Goal: Obtain resource: Obtain resource

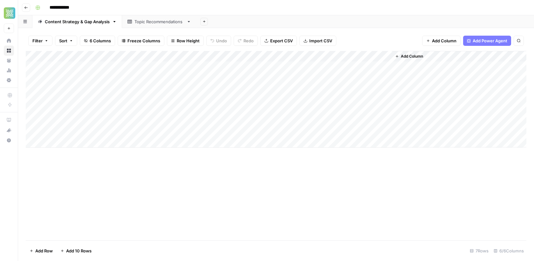
click at [158, 19] on div "Topic Recommendations" at bounding box center [159, 21] width 50 height 6
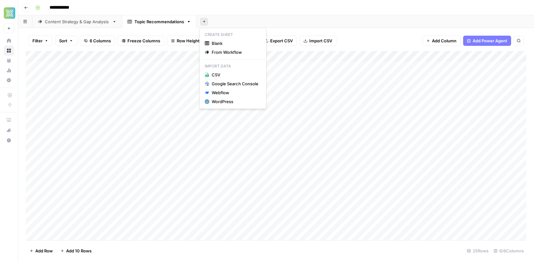
click at [202, 23] on icon "button" at bounding box center [203, 21] width 3 height 3
click at [215, 43] on span "Blank" at bounding box center [235, 43] width 47 height 6
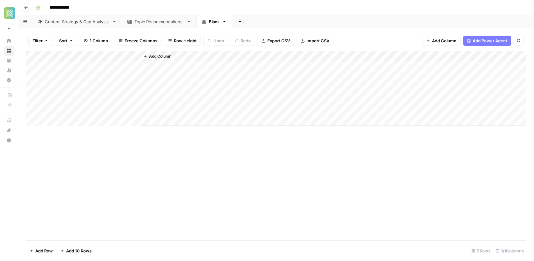
click at [158, 55] on span "Add Column" at bounding box center [160, 56] width 22 height 6
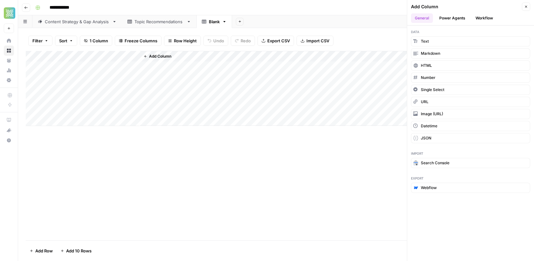
click at [486, 19] on button "Workflow" at bounding box center [484, 18] width 25 height 10
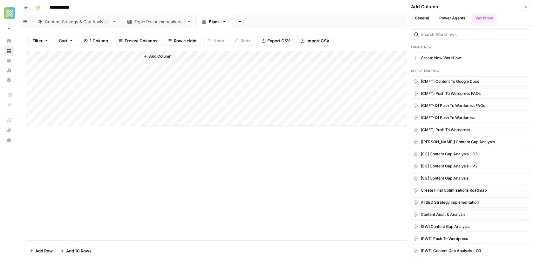
click at [364, 12] on div "**********" at bounding box center [280, 8] width 495 height 10
click at [527, 9] on button "Close" at bounding box center [526, 7] width 8 height 8
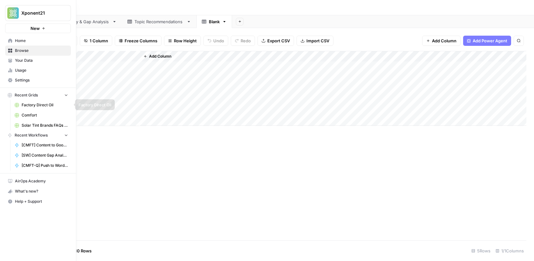
click at [31, 114] on span "Comfort" at bounding box center [45, 115] width 46 height 6
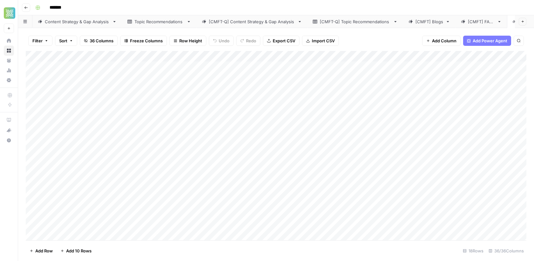
click at [427, 20] on div "[CMFT] Blogs" at bounding box center [429, 21] width 28 height 6
click at [483, 27] on link "[CMFT] FAQs" at bounding box center [480, 21] width 51 height 13
click at [429, 20] on div "[CMFT] Blogs" at bounding box center [429, 21] width 28 height 6
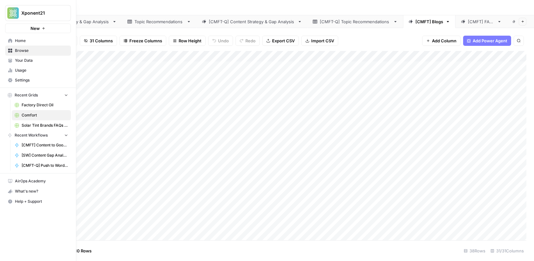
click at [31, 62] on span "Your Data" at bounding box center [41, 61] width 53 height 6
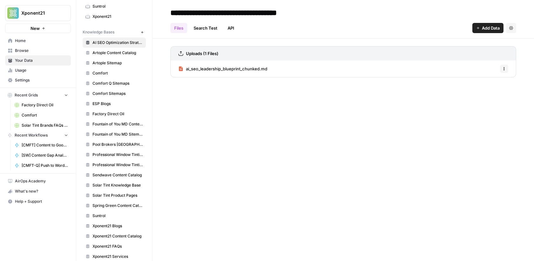
scroll to position [172, 0]
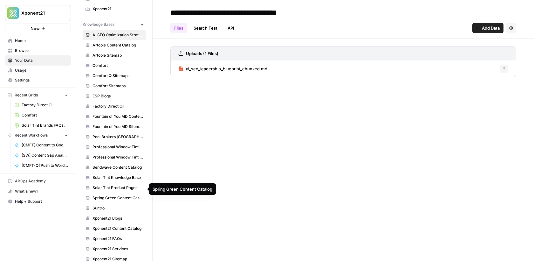
click at [123, 195] on span "Spring Green Content Catalog" at bounding box center [117, 198] width 51 height 6
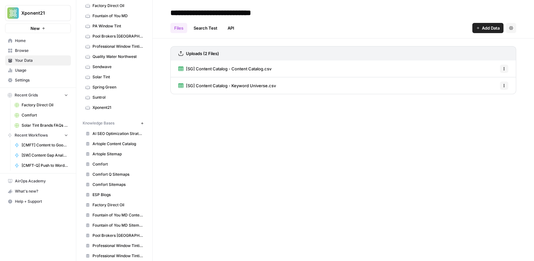
scroll to position [73, 0]
click at [36, 114] on span "Comfort" at bounding box center [45, 115] width 46 height 6
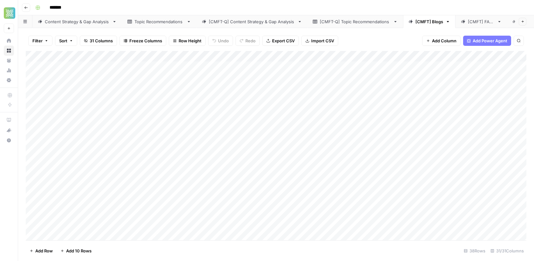
click at [365, 56] on div "Add Column" at bounding box center [276, 145] width 501 height 189
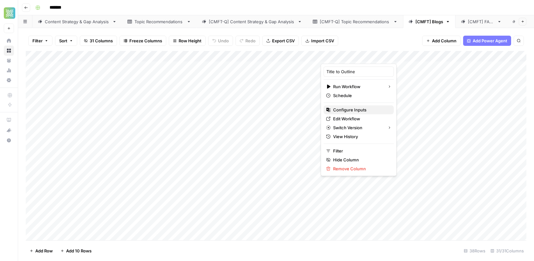
click at [350, 108] on span "Configure Inputs" at bounding box center [361, 109] width 56 height 6
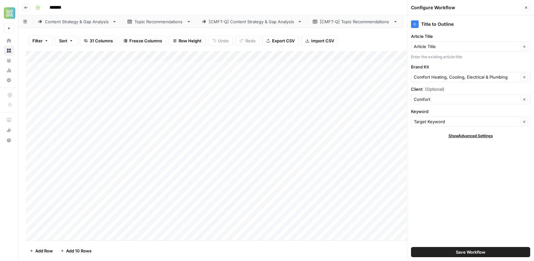
click at [527, 7] on icon "button" at bounding box center [526, 8] width 4 height 4
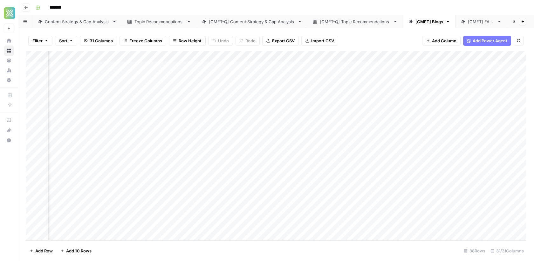
scroll to position [0, 861]
click at [375, 55] on div "Add Column" at bounding box center [276, 145] width 501 height 189
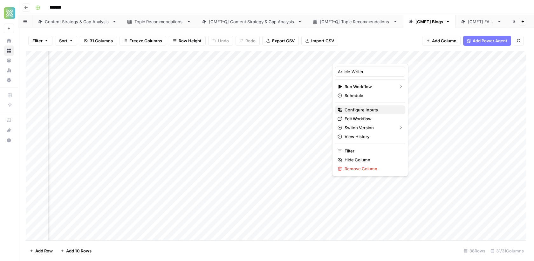
click at [354, 111] on span "Configure Inputs" at bounding box center [372, 109] width 56 height 6
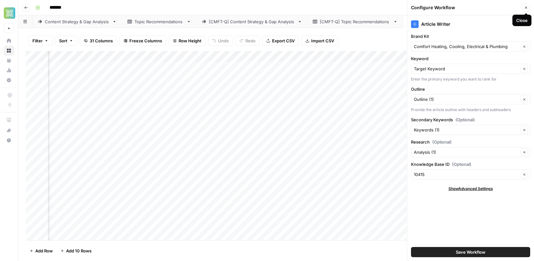
click at [529, 8] on button "Close" at bounding box center [526, 7] width 8 height 8
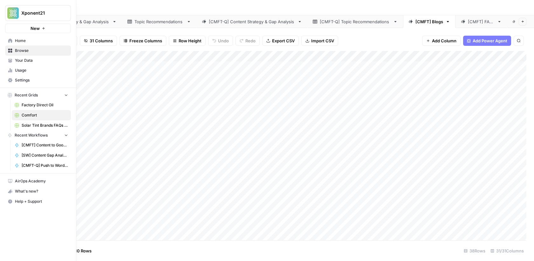
click at [10, 63] on link "Your Data" at bounding box center [38, 60] width 66 height 10
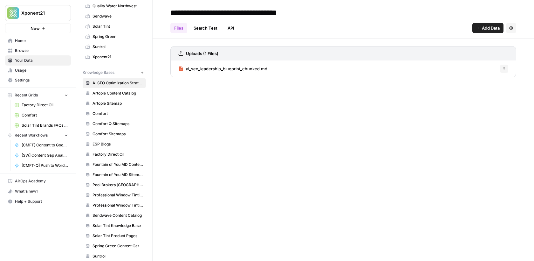
scroll to position [172, 0]
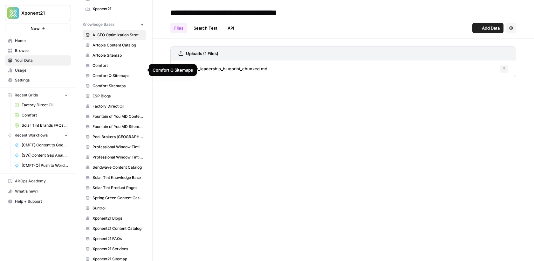
click at [114, 83] on span "Comfort Sitemaps" at bounding box center [117, 86] width 51 height 6
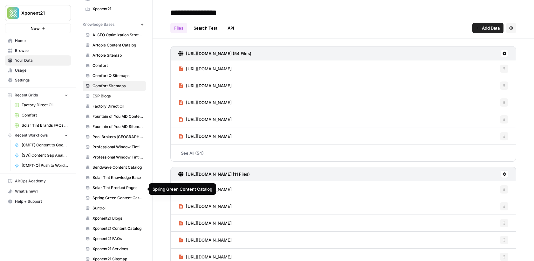
click at [121, 195] on span "Spring Green Content Catalog" at bounding box center [117, 198] width 51 height 6
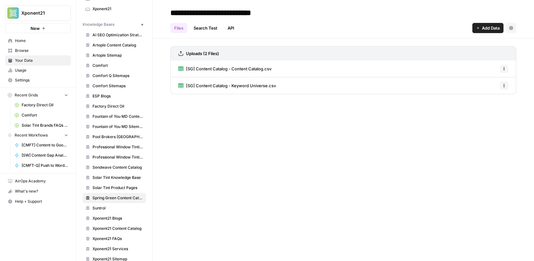
click at [101, 63] on span "Comfort" at bounding box center [117, 66] width 51 height 6
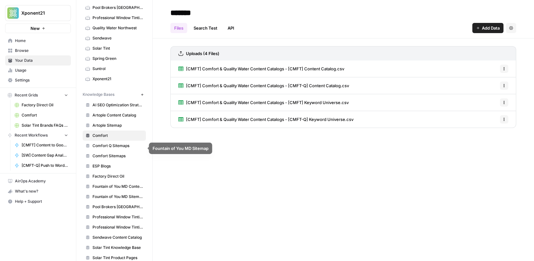
scroll to position [94, 0]
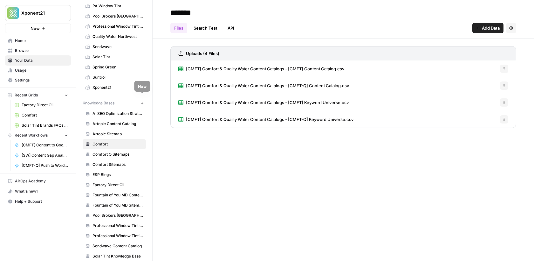
click at [141, 101] on icon "button" at bounding box center [141, 102] width 3 height 3
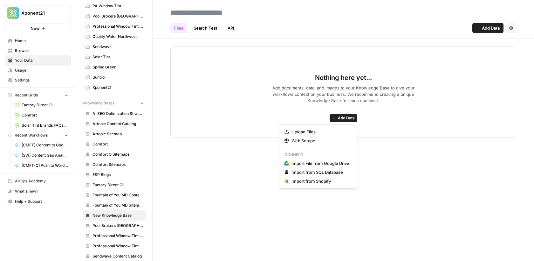
click at [344, 120] on button "Add Data" at bounding box center [344, 118] width 28 height 8
click at [310, 141] on span "Web Scrape" at bounding box center [320, 140] width 58 height 6
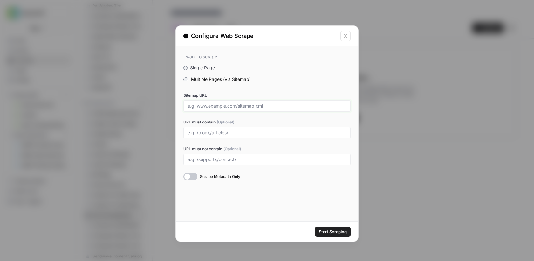
click at [211, 106] on input "Sitemap URL" at bounding box center [266, 106] width 159 height 6
paste input "https://www.spring-green.com/sitemap.xml"
type input "https://www.spring-green.com/sitemap.xml"
click at [335, 232] on span "Start Scraping" at bounding box center [333, 231] width 28 height 6
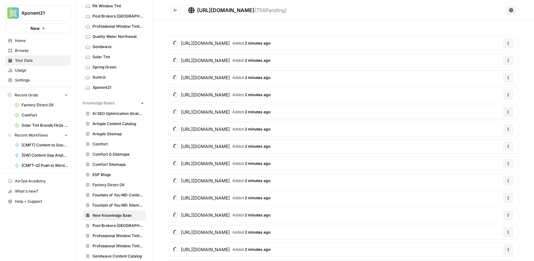
click at [25, 48] on span "Browse" at bounding box center [41, 51] width 53 height 6
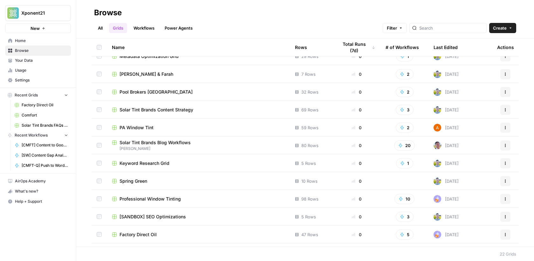
scroll to position [168, 0]
click at [139, 183] on span "Spring Green" at bounding box center [133, 181] width 28 height 6
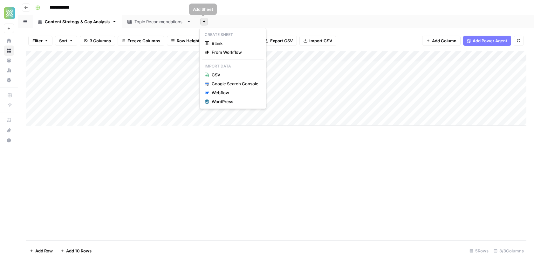
click at [205, 21] on button "Add Sheet" at bounding box center [204, 22] width 8 height 8
click at [221, 44] on span "Blank" at bounding box center [235, 43] width 47 height 6
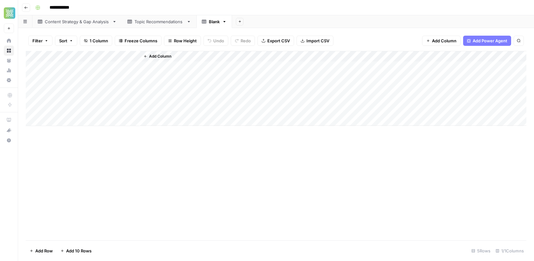
click at [225, 23] on icon "button" at bounding box center [224, 21] width 4 height 4
click at [215, 22] on div "Blank" at bounding box center [214, 21] width 11 height 6
type input "*"
type input "*****"
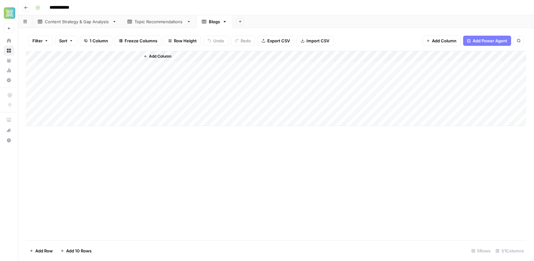
click at [164, 51] on div "Add Column" at bounding box center [333, 88] width 386 height 75
click at [162, 60] on button "Add Column" at bounding box center [157, 56] width 33 height 8
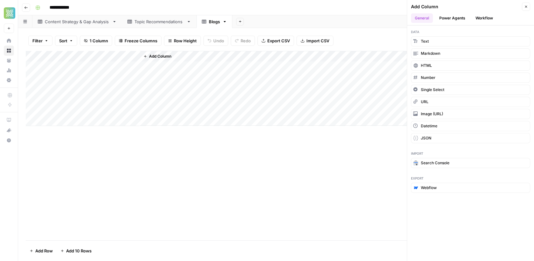
click at [483, 15] on button "Workflow" at bounding box center [484, 18] width 25 height 10
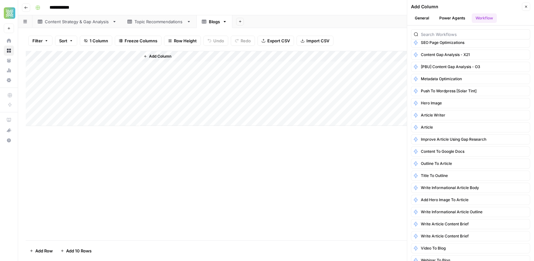
scroll to position [452, 0]
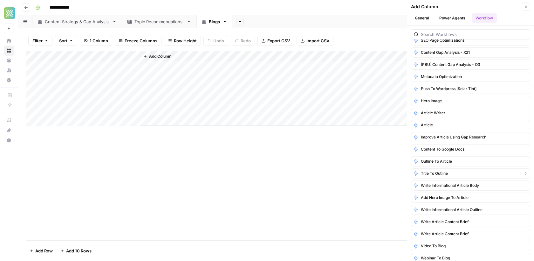
click at [439, 170] on span "Title to Outline" at bounding box center [434, 173] width 27 height 6
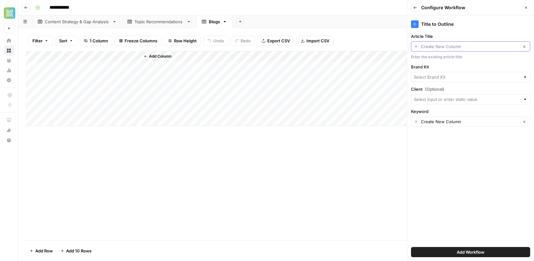
click at [502, 45] on input "Article Title" at bounding box center [470, 46] width 98 height 6
type input "Create New Column"
click at [490, 27] on div "Title to Outline" at bounding box center [470, 24] width 119 height 8
click at [416, 48] on div "Create New Column Clear" at bounding box center [470, 46] width 119 height 10
type input "Create New Column"
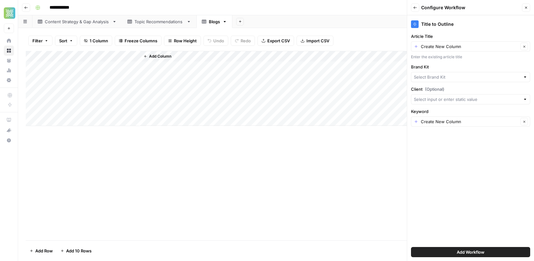
click at [388, 66] on div "Add Column" at bounding box center [333, 88] width 386 height 75
click at [479, 72] on div at bounding box center [470, 77] width 119 height 10
click at [522, 11] on div "Close" at bounding box center [526, 7] width 8 height 8
click at [525, 9] on icon "button" at bounding box center [526, 8] width 4 height 4
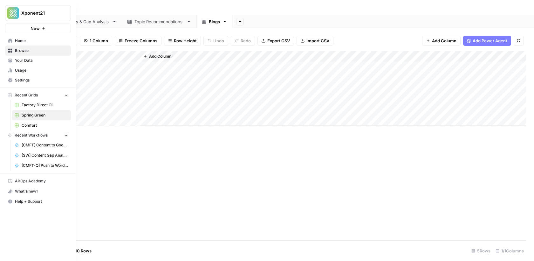
click at [35, 122] on span "Comfort" at bounding box center [45, 125] width 46 height 6
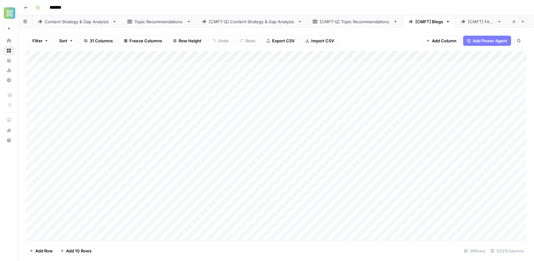
click at [368, 55] on div "Add Column" at bounding box center [276, 145] width 501 height 189
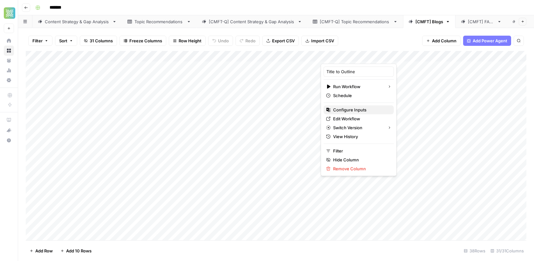
click at [349, 107] on span "Configure Inputs" at bounding box center [361, 109] width 56 height 6
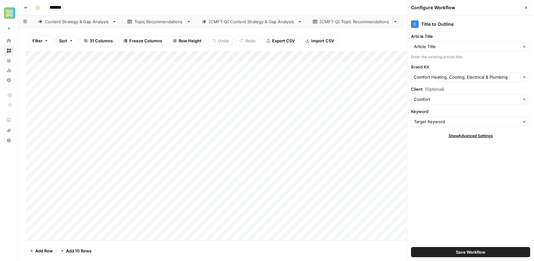
click at [480, 103] on div "Comfort Clear" at bounding box center [470, 99] width 119 height 10
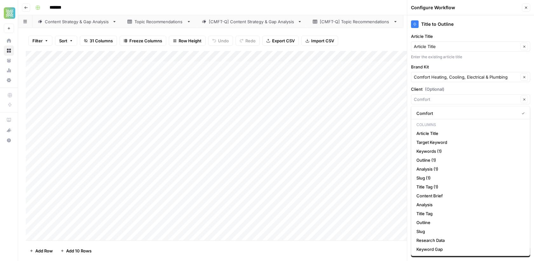
type input "Comfort"
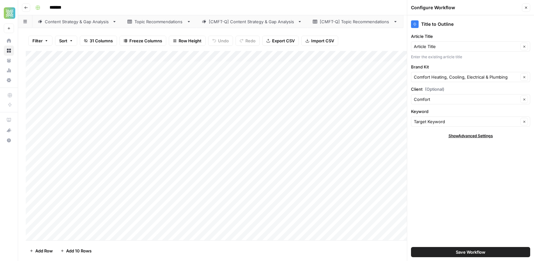
click at [486, 21] on div "Title to Outline" at bounding box center [470, 24] width 119 height 8
click at [467, 76] on input "Brand Kit" at bounding box center [466, 77] width 105 height 6
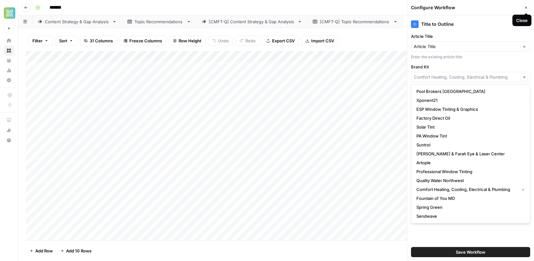
type input "Comfort Heating, Cooling, Electrical & Plumbing"
click at [524, 9] on icon "button" at bounding box center [526, 8] width 4 height 4
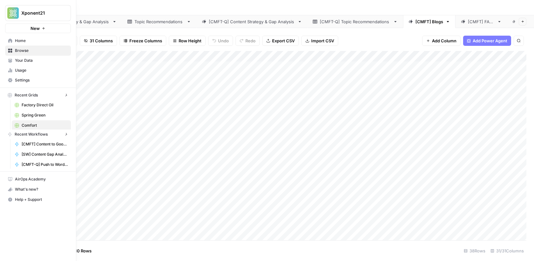
click at [10, 49] on icon at bounding box center [10, 51] width 4 height 4
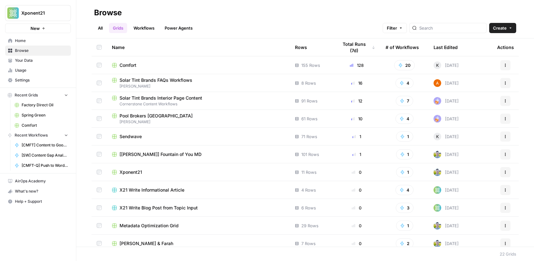
click at [34, 115] on span "Spring Green" at bounding box center [45, 115] width 46 height 6
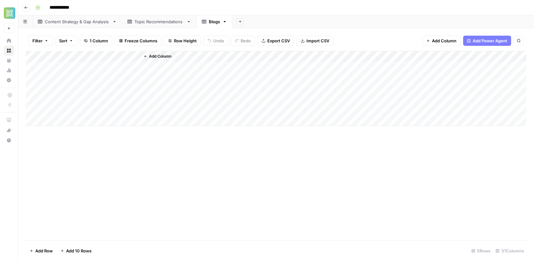
click at [163, 53] on button "Add Column" at bounding box center [157, 56] width 33 height 8
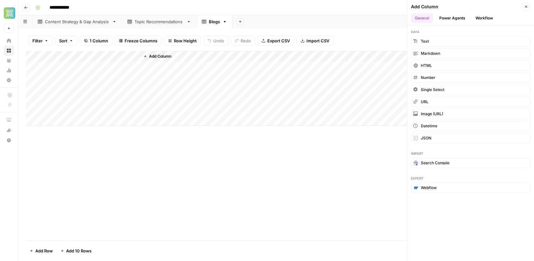
click at [489, 22] on button "Workflow" at bounding box center [484, 18] width 25 height 10
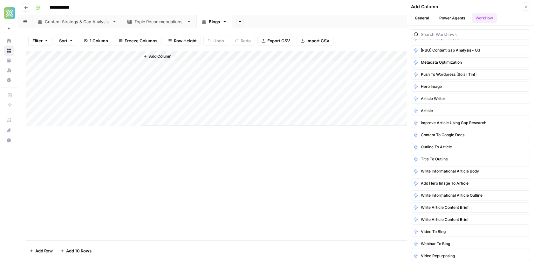
scroll to position [466, 0]
click at [442, 156] on span "Title to Outline" at bounding box center [434, 159] width 27 height 6
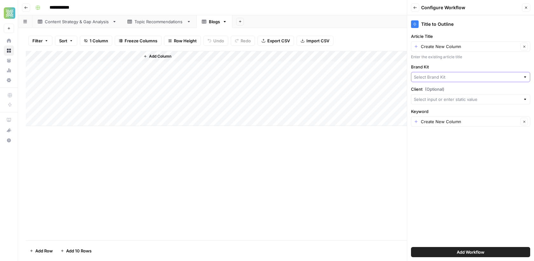
click at [452, 76] on input "Brand Kit" at bounding box center [467, 77] width 106 height 6
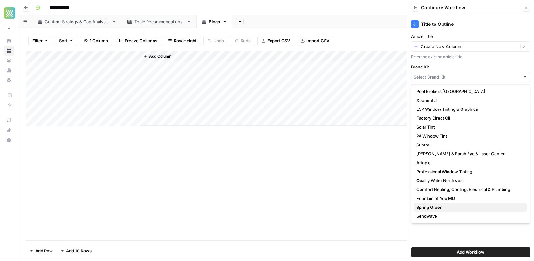
click at [429, 205] on span "Spring Green" at bounding box center [469, 207] width 106 height 6
type input "Spring Green"
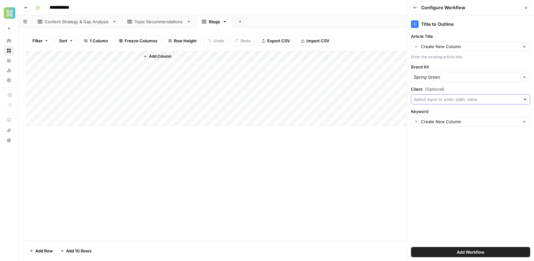
click at [445, 99] on input "Client (Optional)" at bounding box center [467, 99] width 106 height 6
type input "Spring Green"
click at [457, 147] on div "Title to Outline Article Title Create New Column Clear Enter the existing artic…" at bounding box center [470, 137] width 127 height 245
click at [448, 98] on input "Client (Optional)" at bounding box center [467, 99] width 106 height 6
type input "Spring Green"
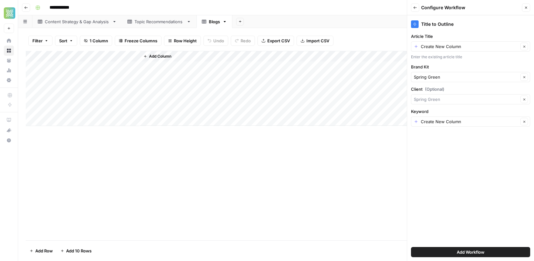
type input "Spring Green"
click at [455, 252] on button "Add Workflow" at bounding box center [470, 252] width 119 height 10
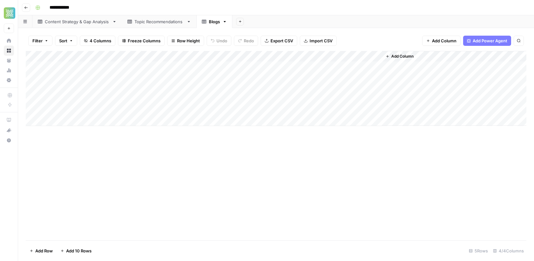
click at [133, 56] on div "Add Column" at bounding box center [276, 88] width 501 height 75
click at [84, 141] on span "Remove Column" at bounding box center [88, 142] width 56 height 6
click at [243, 65] on span "Delete" at bounding box center [244, 66] width 14 height 6
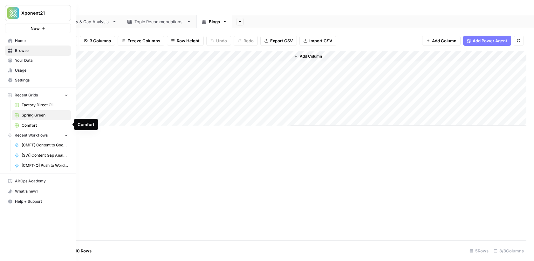
click at [33, 123] on span "Comfort" at bounding box center [45, 125] width 46 height 6
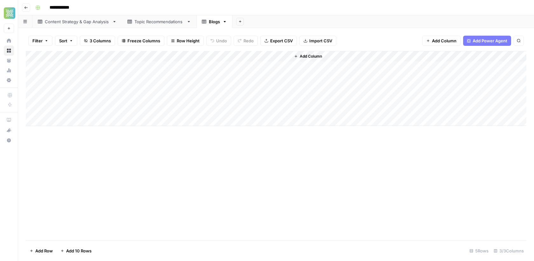
click at [316, 58] on span "Add Column" at bounding box center [311, 56] width 22 height 6
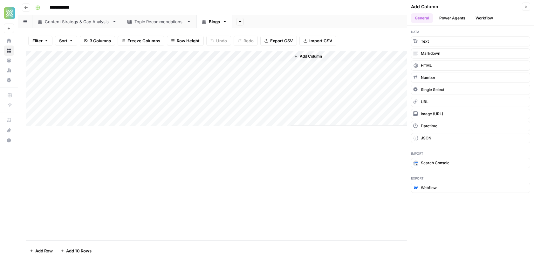
click at [491, 24] on header "Add Column Close General Power Agents Workflow" at bounding box center [470, 12] width 127 height 25
click at [483, 18] on button "Workflow" at bounding box center [484, 18] width 25 height 10
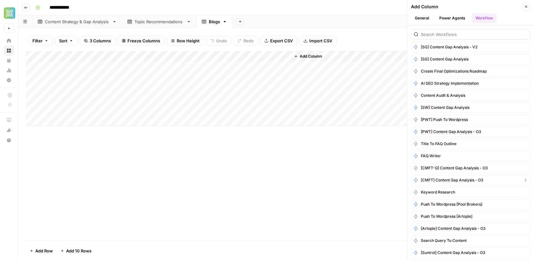
scroll to position [0, 0]
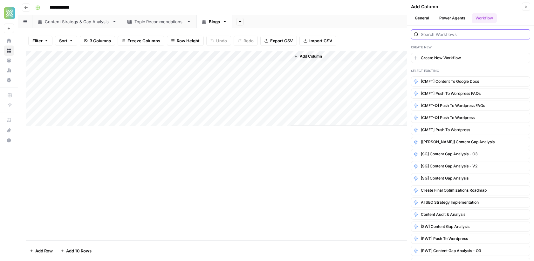
click at [441, 31] on input "search" at bounding box center [474, 34] width 106 height 6
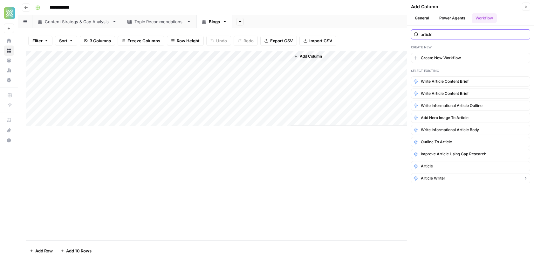
type input "article"
click at [434, 175] on span "Article Writer" at bounding box center [433, 178] width 24 height 6
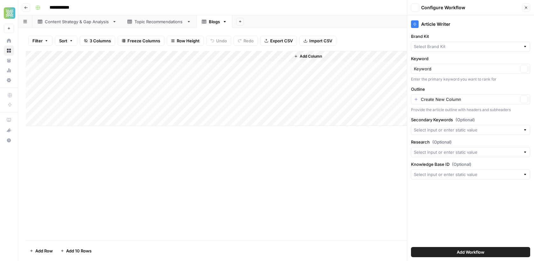
type input "Spring Green"
click at [472, 152] on input "Research (Optional)" at bounding box center [467, 152] width 106 height 6
click at [474, 139] on label "Research (Optional)" at bounding box center [470, 142] width 119 height 6
click at [474, 149] on input "Research (Optional)" at bounding box center [467, 152] width 106 height 6
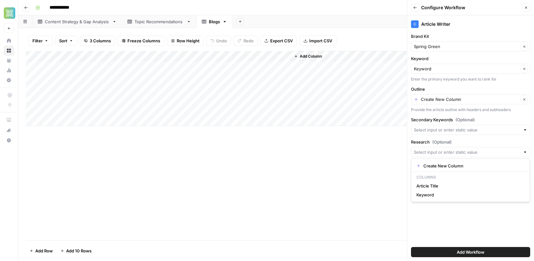
click at [436, 204] on div "Article Writer Brand Kit Spring Green Clear Keyword Keyword Clear Enter the pri…" at bounding box center [470, 137] width 127 height 245
click at [531, 9] on header "Back Configure Workflow Close" at bounding box center [470, 7] width 127 height 15
click at [528, 9] on button "Close" at bounding box center [526, 7] width 8 height 8
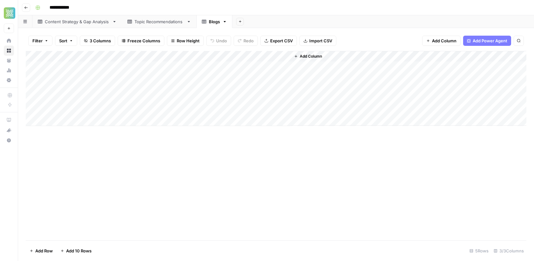
click at [73, 119] on div "Add Column" at bounding box center [276, 88] width 501 height 75
click at [171, 67] on div "Add Column" at bounding box center [276, 94] width 501 height 86
click at [85, 67] on div "Add Column" at bounding box center [276, 94] width 501 height 86
click at [53, 119] on div "Add Column" at bounding box center [276, 94] width 501 height 86
click at [51, 119] on div "Add Column" at bounding box center [276, 94] width 501 height 86
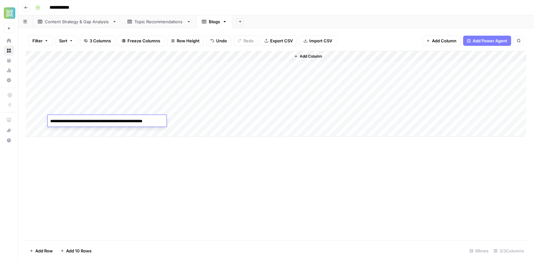
type textarea "**********"
click at [105, 181] on div "Add Column" at bounding box center [276, 145] width 501 height 189
drag, startPoint x: 139, startPoint y: 54, endPoint x: 159, endPoint y: 54, distance: 19.4
click at [159, 54] on div "Add Column" at bounding box center [276, 94] width 501 height 86
drag, startPoint x: 159, startPoint y: 53, endPoint x: 185, endPoint y: 52, distance: 26.1
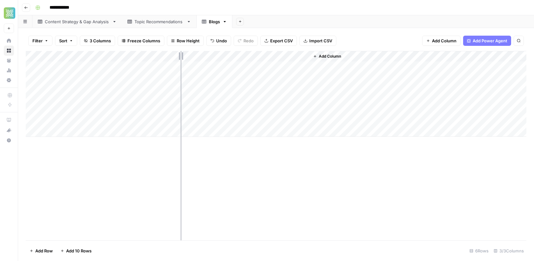
click at [185, 52] on div "Add Column" at bounding box center [276, 94] width 501 height 86
drag, startPoint x: 184, startPoint y: 53, endPoint x: 223, endPoint y: 52, distance: 39.1
click at [223, 52] on div "Add Column" at bounding box center [276, 94] width 501 height 86
click at [342, 68] on div "Add Column" at bounding box center [276, 94] width 501 height 86
click at [239, 27] on div "Add Sheet" at bounding box center [383, 21] width 302 height 13
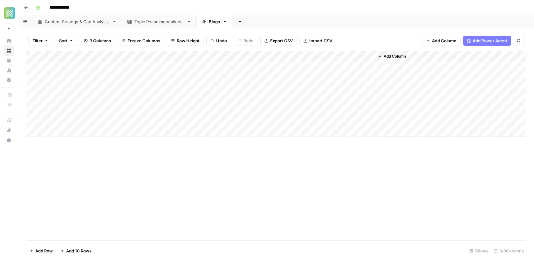
click at [239, 24] on button "Add Sheet" at bounding box center [240, 22] width 8 height 8
click at [252, 43] on span "Blank" at bounding box center [270, 43] width 47 height 6
click at [245, 22] on div "Blank" at bounding box center [250, 21] width 11 height 6
type input "*"
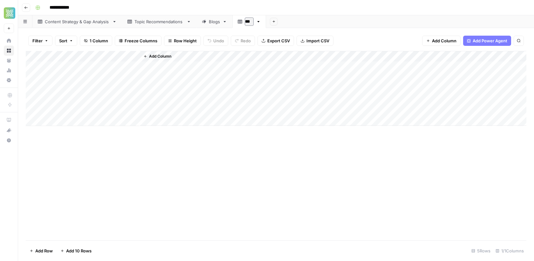
type input "****"
click at [296, 22] on div "Add Sheet" at bounding box center [401, 21] width 266 height 13
click at [214, 24] on div "Blogs" at bounding box center [214, 21] width 11 height 6
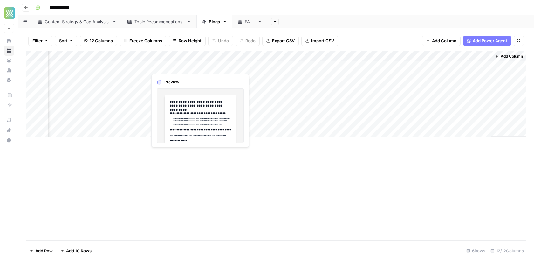
click at [186, 68] on div "Add Column" at bounding box center [276, 94] width 501 height 86
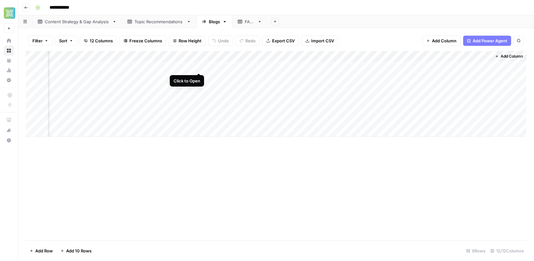
click at [198, 65] on div "Add Column" at bounding box center [276, 94] width 501 height 86
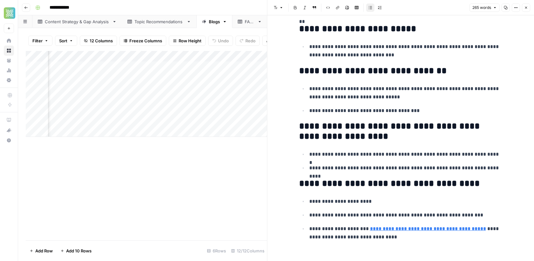
scroll to position [317, 0]
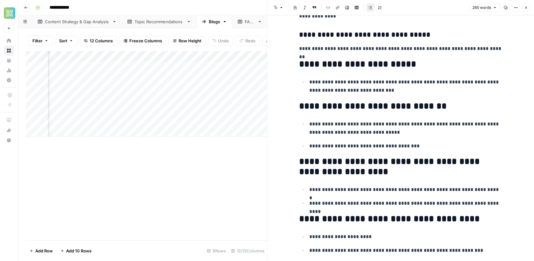
scroll to position [274, 0]
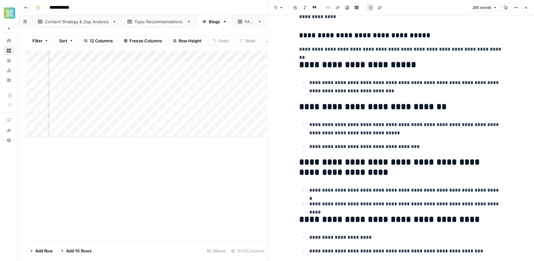
click at [314, 132] on p "**********" at bounding box center [405, 128] width 193 height 17
click at [496, 124] on p "**********" at bounding box center [405, 128] width 193 height 17
click at [418, 138] on ul "**********" at bounding box center [400, 135] width 203 height 31
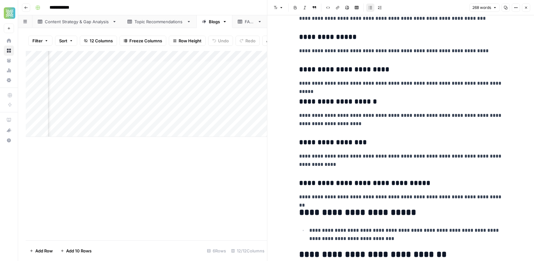
scroll to position [0, 0]
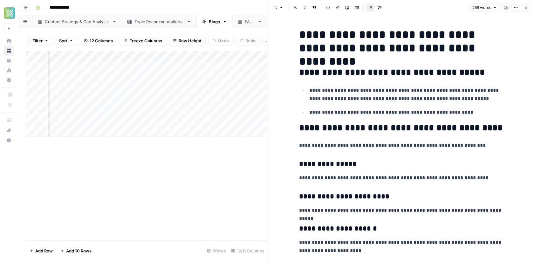
click at [528, 7] on button "Close" at bounding box center [526, 7] width 8 height 8
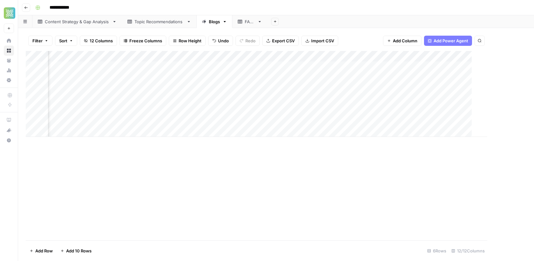
scroll to position [0, 391]
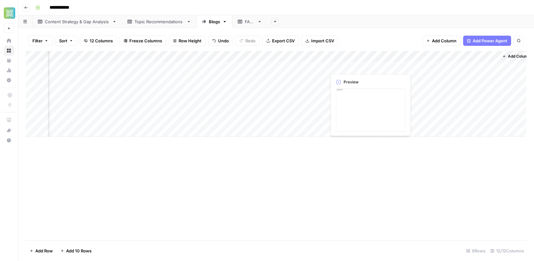
click at [340, 65] on div "Add Column" at bounding box center [276, 94] width 501 height 86
click at [379, 67] on div "Add Column" at bounding box center [276, 94] width 501 height 86
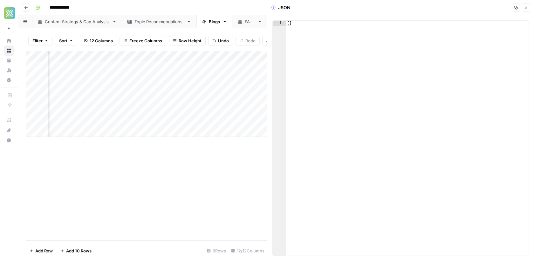
click at [527, 6] on icon "button" at bounding box center [526, 8] width 4 height 4
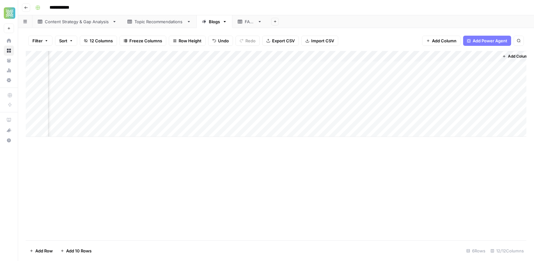
click at [313, 67] on div "Add Column" at bounding box center [276, 94] width 501 height 86
click at [324, 67] on div "Add Column" at bounding box center [276, 94] width 501 height 86
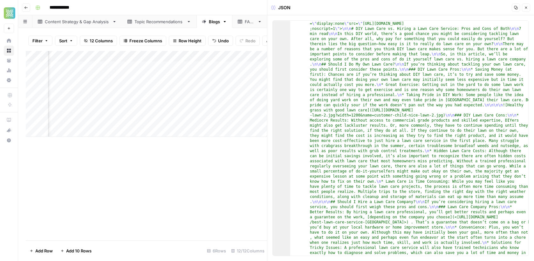
scroll to position [45, 0]
click at [526, 8] on icon "button" at bounding box center [526, 8] width 4 height 4
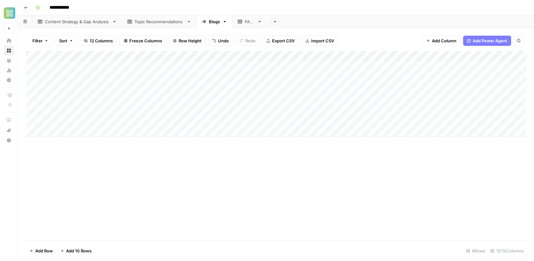
click at [375, 175] on div "Add Column" at bounding box center [276, 145] width 501 height 189
click at [506, 58] on span "Add Column" at bounding box center [512, 56] width 22 height 6
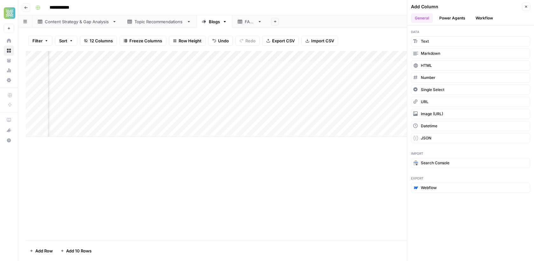
click at [485, 19] on button "Workflow" at bounding box center [484, 18] width 25 height 10
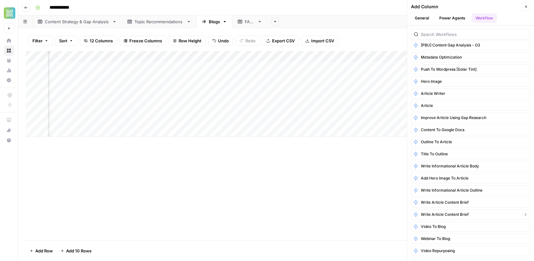
scroll to position [470, 0]
click at [434, 32] on input "search" at bounding box center [474, 34] width 106 height 6
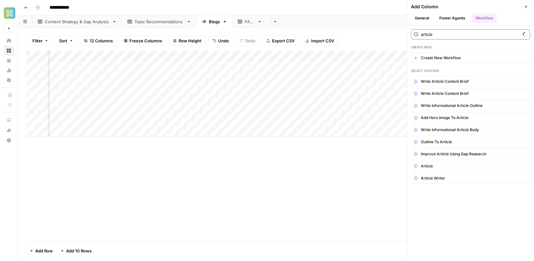
scroll to position [0, 0]
type input "article"
click at [433, 175] on span "Article Writer" at bounding box center [433, 178] width 24 height 6
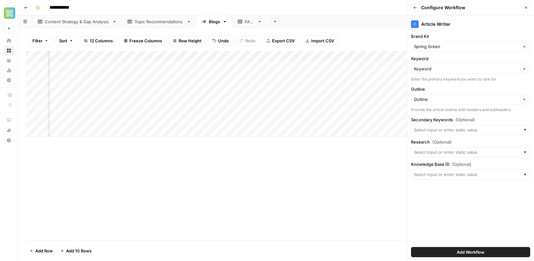
click at [526, 8] on icon "button" at bounding box center [526, 8] width 2 height 2
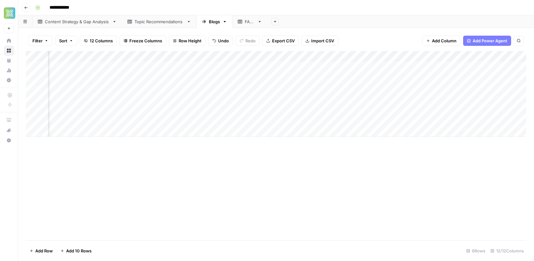
scroll to position [0, 398]
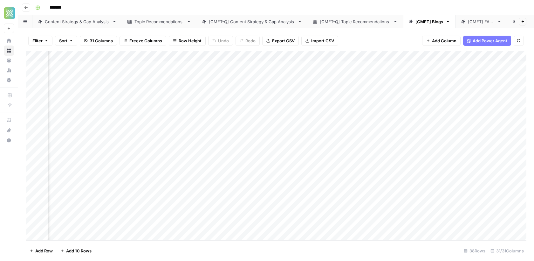
scroll to position [0, 956]
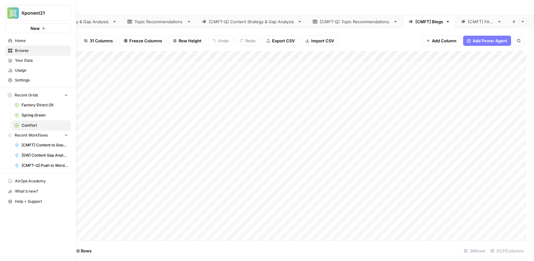
click at [23, 58] on span "Your Data" at bounding box center [41, 61] width 53 height 6
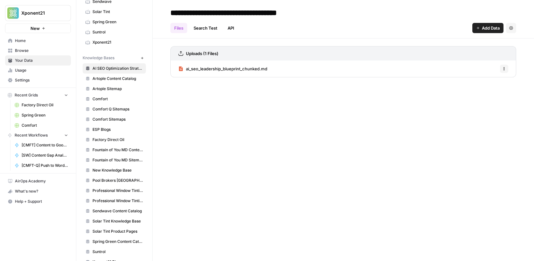
scroll to position [182, 0]
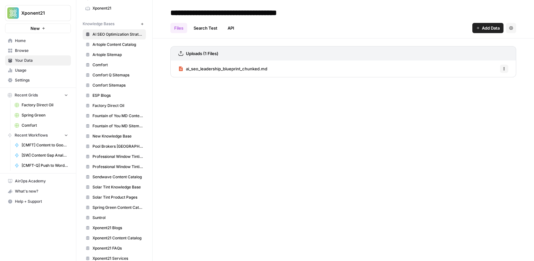
scroll to position [173, 0]
click at [125, 204] on span "Spring Green Content Catalog" at bounding box center [117, 207] width 51 height 6
click at [127, 31] on span "AI SEO Optimization Strategy Playbook" at bounding box center [117, 34] width 51 height 6
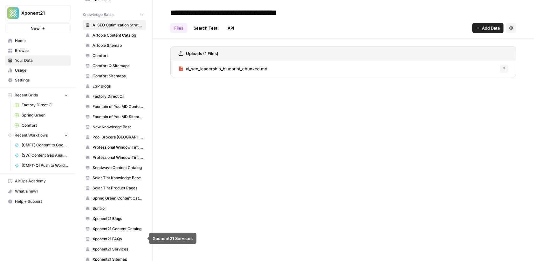
click at [120, 256] on span "Xponent21 Sitemap" at bounding box center [117, 259] width 51 height 6
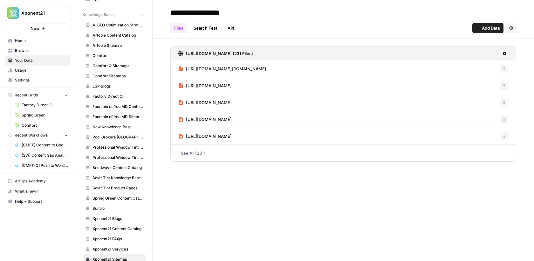
click at [122, 246] on span "Xponent21 Services" at bounding box center [117, 249] width 51 height 6
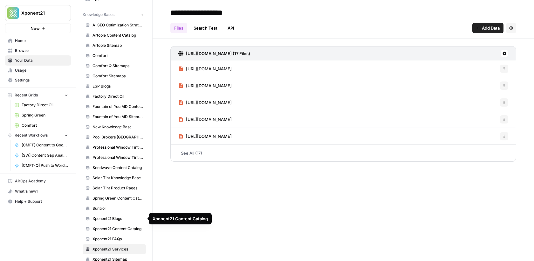
click at [125, 226] on span "Xponent21 Content Catalog" at bounding box center [117, 229] width 51 height 6
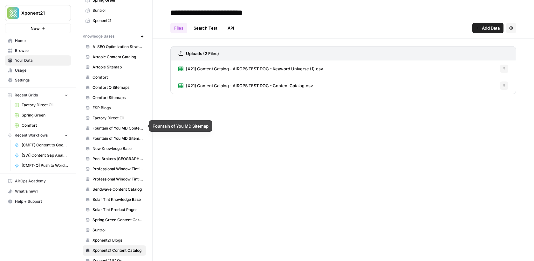
scroll to position [155, 0]
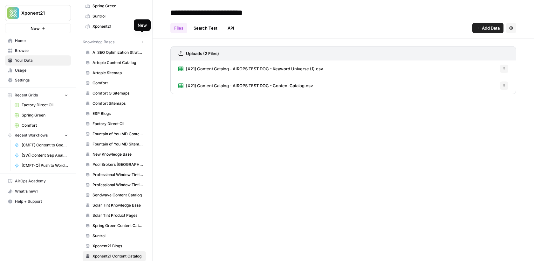
click at [144, 38] on button "New" at bounding box center [142, 42] width 8 height 8
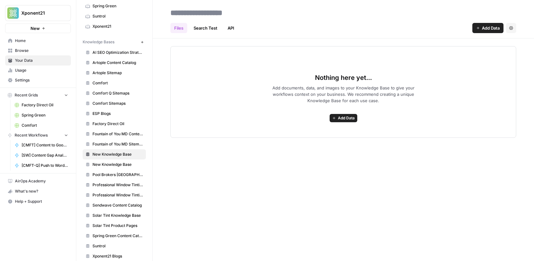
click at [121, 161] on span "New Knowledge Base" at bounding box center [117, 164] width 51 height 6
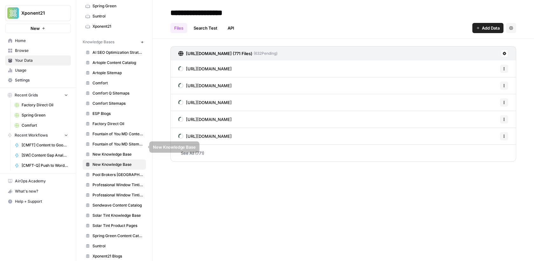
click at [129, 151] on span "New Knowledge Base" at bounding box center [117, 154] width 51 height 6
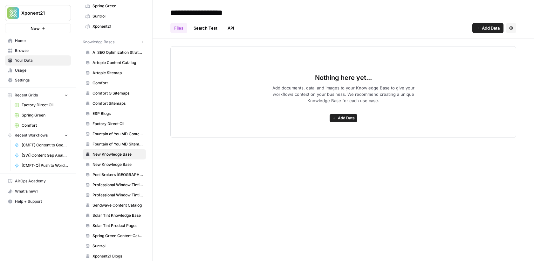
click at [118, 161] on span "New Knowledge Base" at bounding box center [117, 164] width 51 height 6
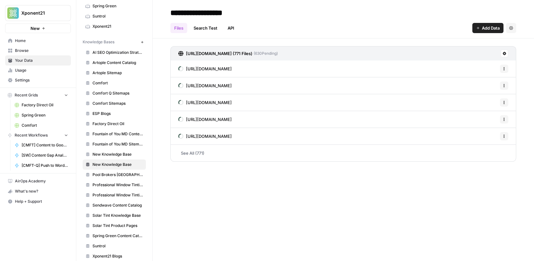
click at [243, 14] on input "**********" at bounding box center [219, 12] width 102 height 13
drag, startPoint x: 256, startPoint y: 13, endPoint x: 159, endPoint y: 11, distance: 97.9
click at [159, 11] on header "**********" at bounding box center [343, 19] width 381 height 38
type input "**********"
click at [272, 17] on h2 "**********" at bounding box center [343, 13] width 346 height 10
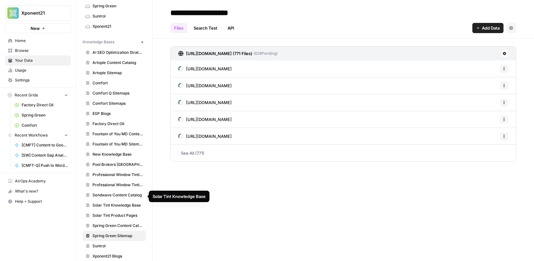
click at [114, 150] on link "New Knowledge Base" at bounding box center [114, 154] width 63 height 10
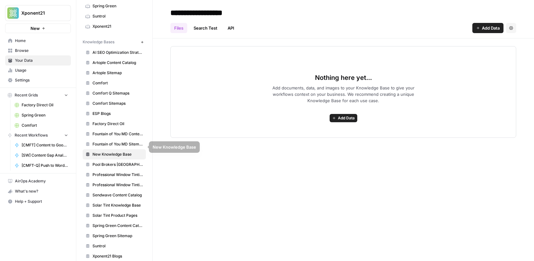
click at [142, 151] on span "New Knowledge Base" at bounding box center [117, 154] width 51 height 6
click at [147, 147] on div "Your Data Add Data Brand Kits New Artople Comfort Heating, Cooling, Electrical …" at bounding box center [114, 130] width 76 height 261
click at [509, 26] on icon "button" at bounding box center [511, 28] width 4 height 4
click at [485, 44] on span "Delete Knowledge Base" at bounding box center [485, 43] width 47 height 6
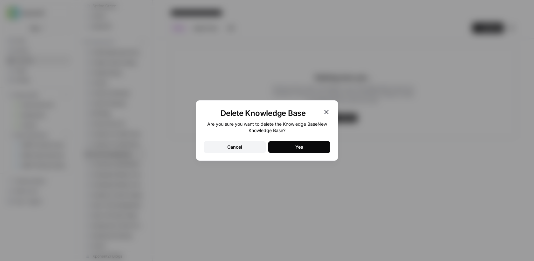
click at [290, 146] on button "Yes" at bounding box center [299, 146] width 62 height 11
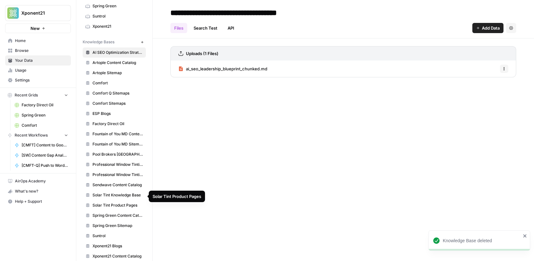
click at [120, 222] on span "Spring Green Sitemap" at bounding box center [117, 225] width 51 height 6
